Goal: Task Accomplishment & Management: Use online tool/utility

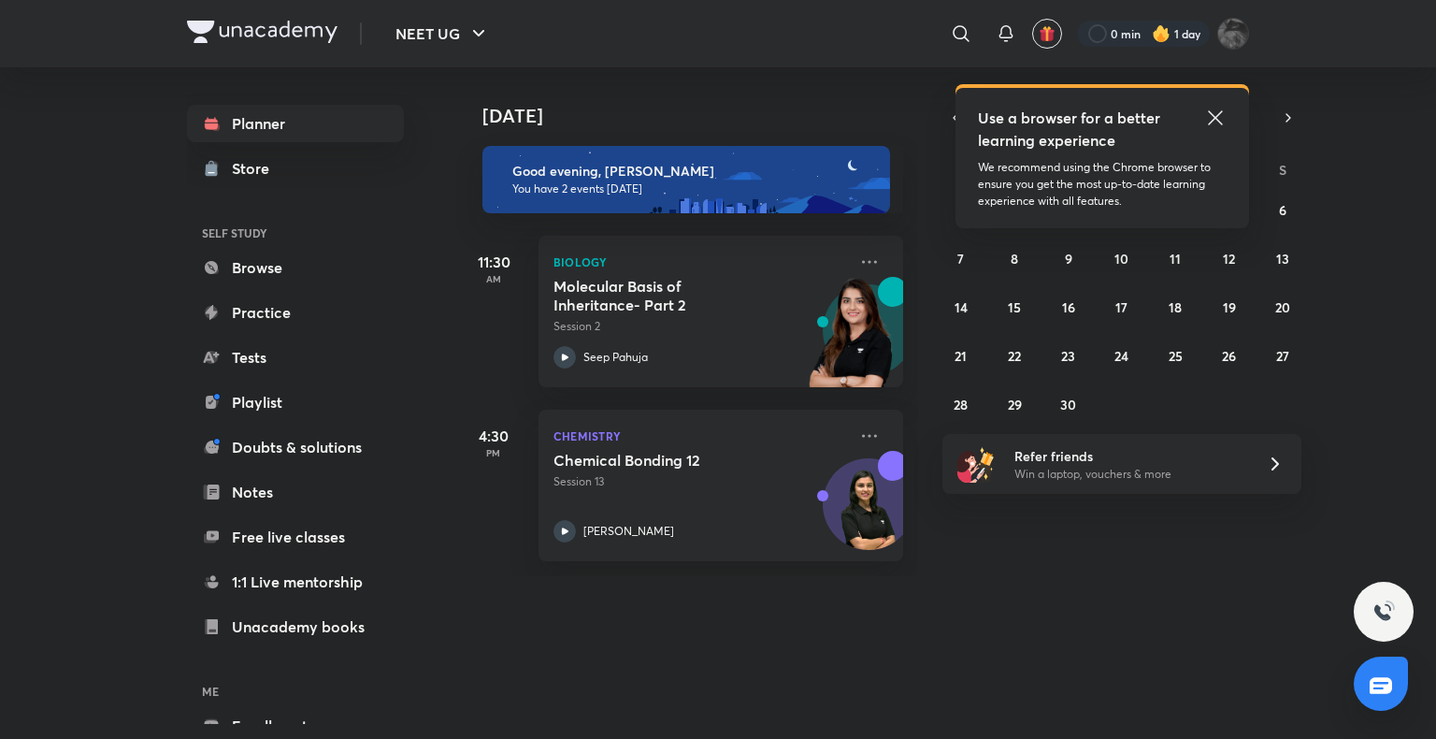
click at [1213, 121] on icon at bounding box center [1215, 117] width 14 height 14
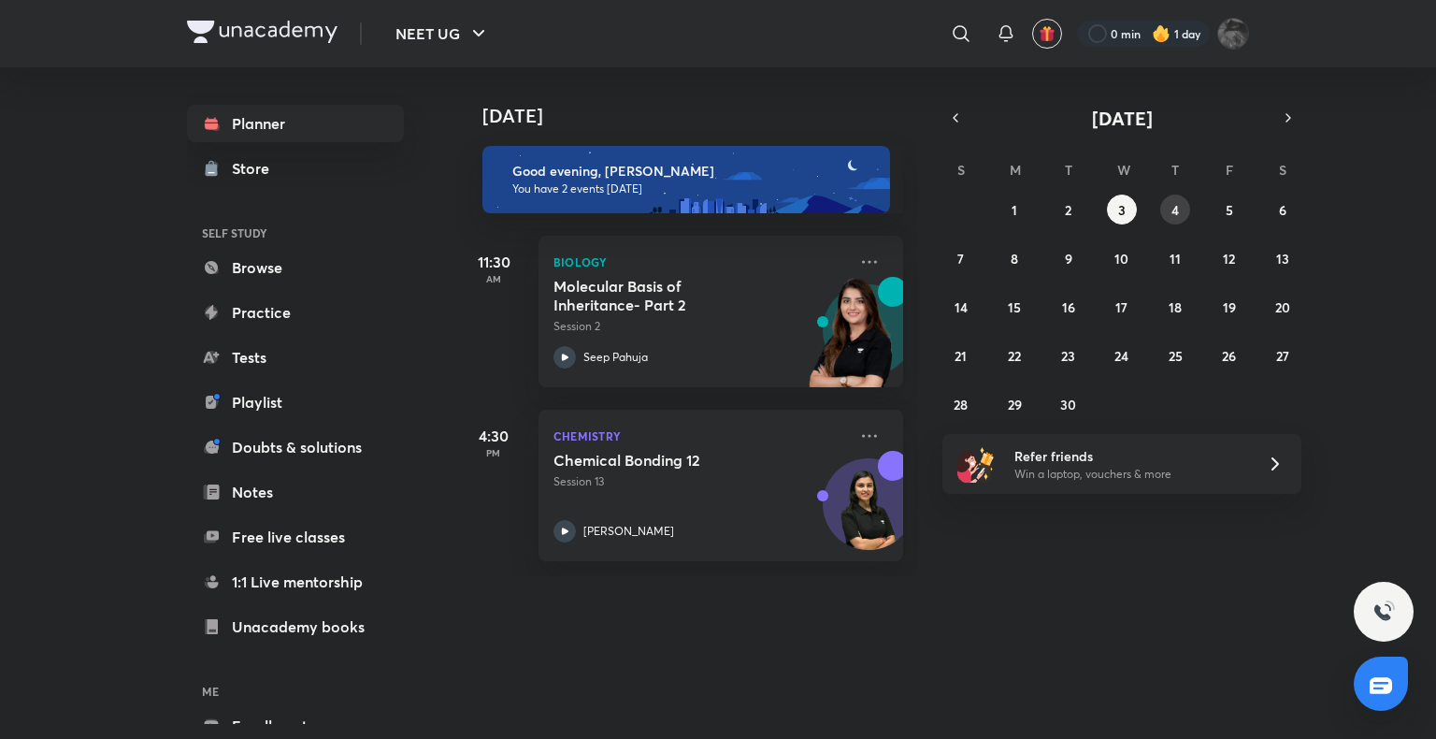
click at [1174, 214] on abbr "4" at bounding box center [1175, 210] width 7 height 18
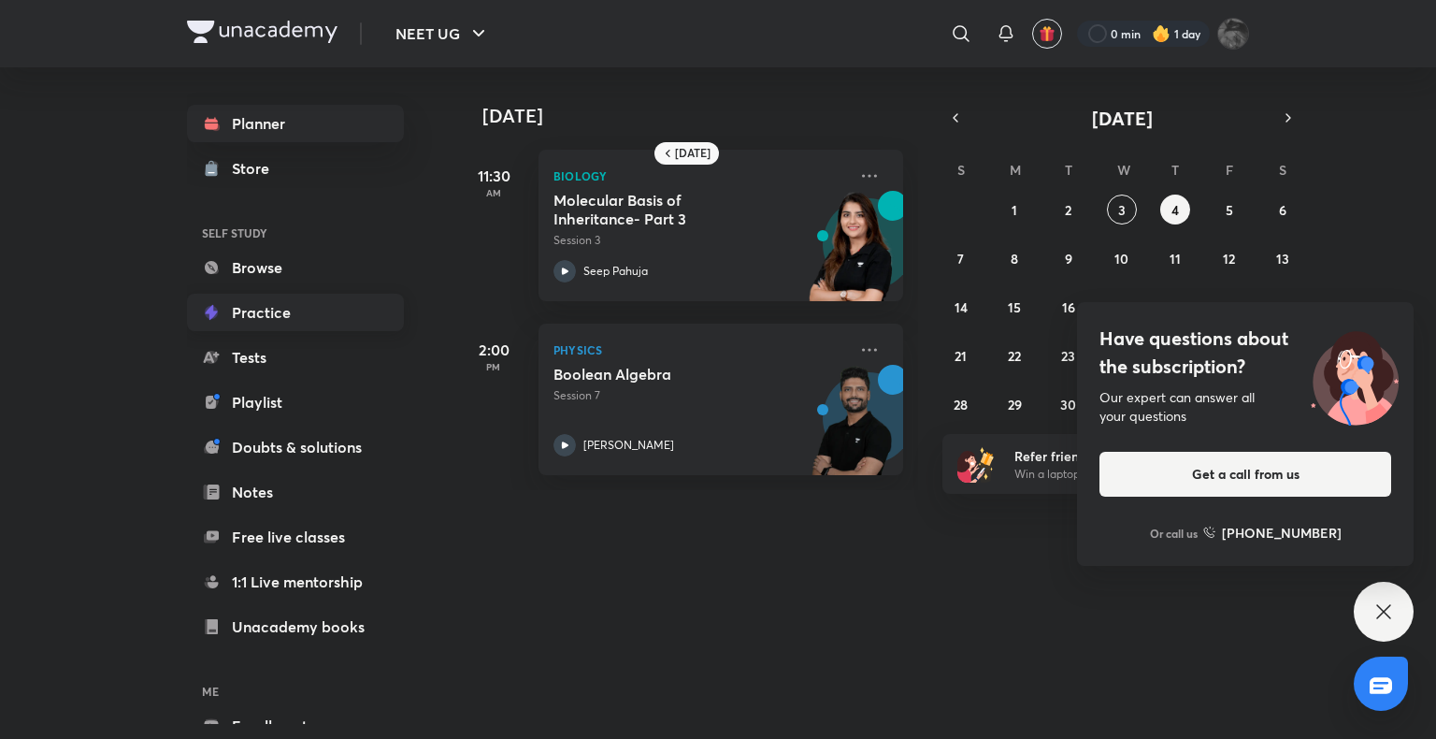
click at [273, 327] on link "Practice" at bounding box center [295, 312] width 217 height 37
